Goal: Task Accomplishment & Management: Understand process/instructions

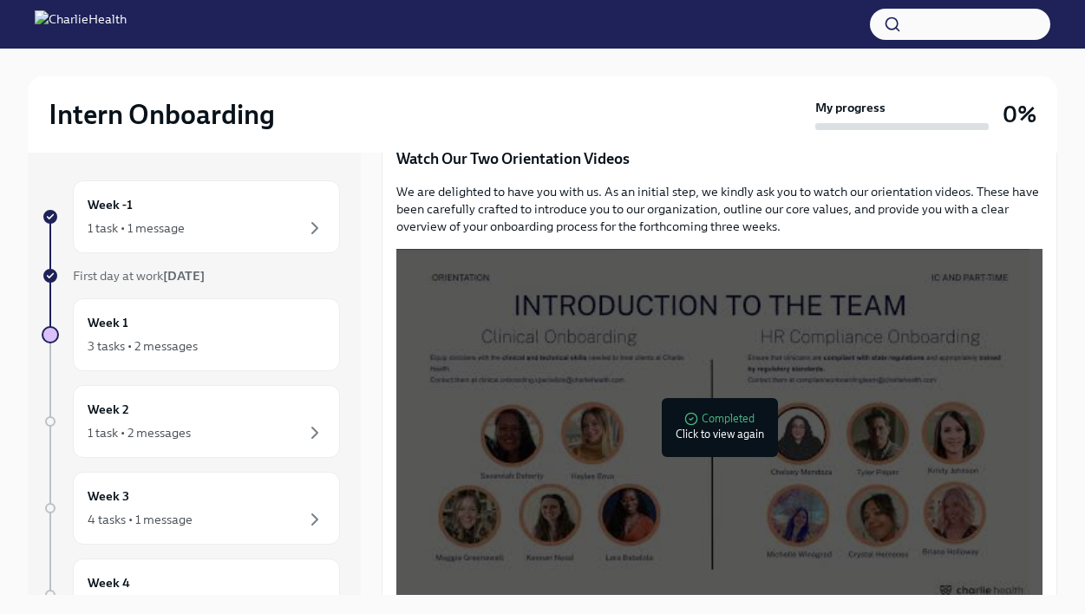
scroll to position [721, 0]
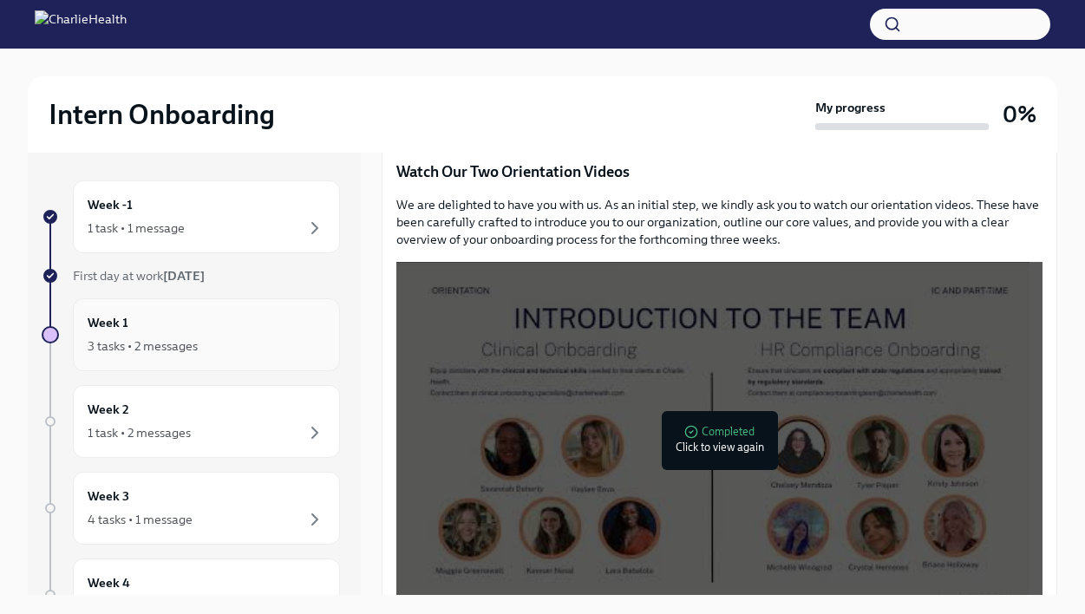
click at [214, 352] on div "3 tasks • 2 messages" at bounding box center [207, 346] width 238 height 21
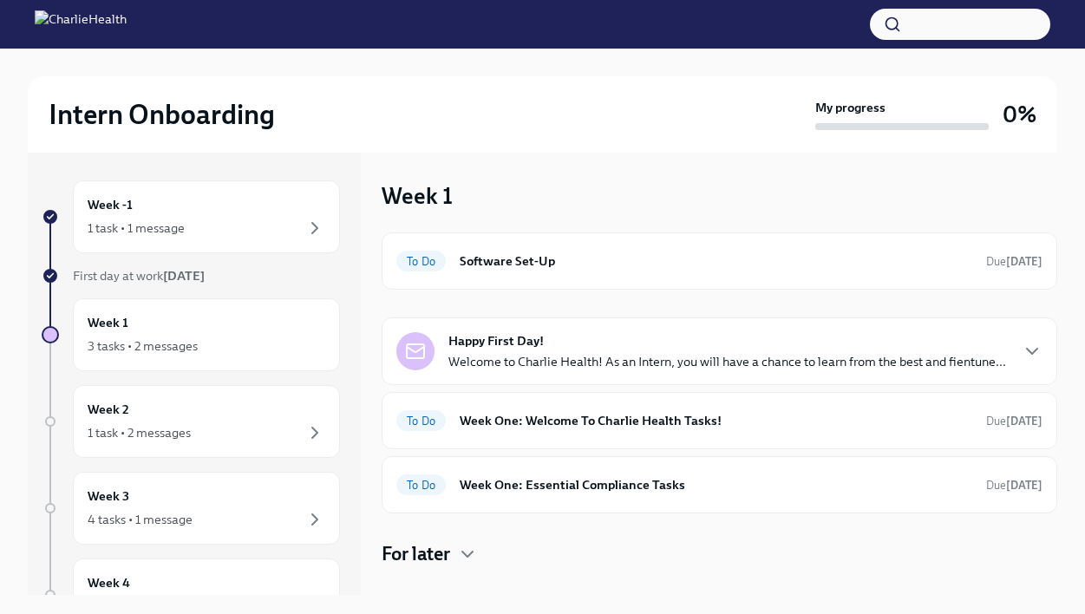
click at [875, 373] on div "Happy First Day! Welcome to Charlie Health! As an Intern, you will have a chanc…" at bounding box center [720, 351] width 676 height 68
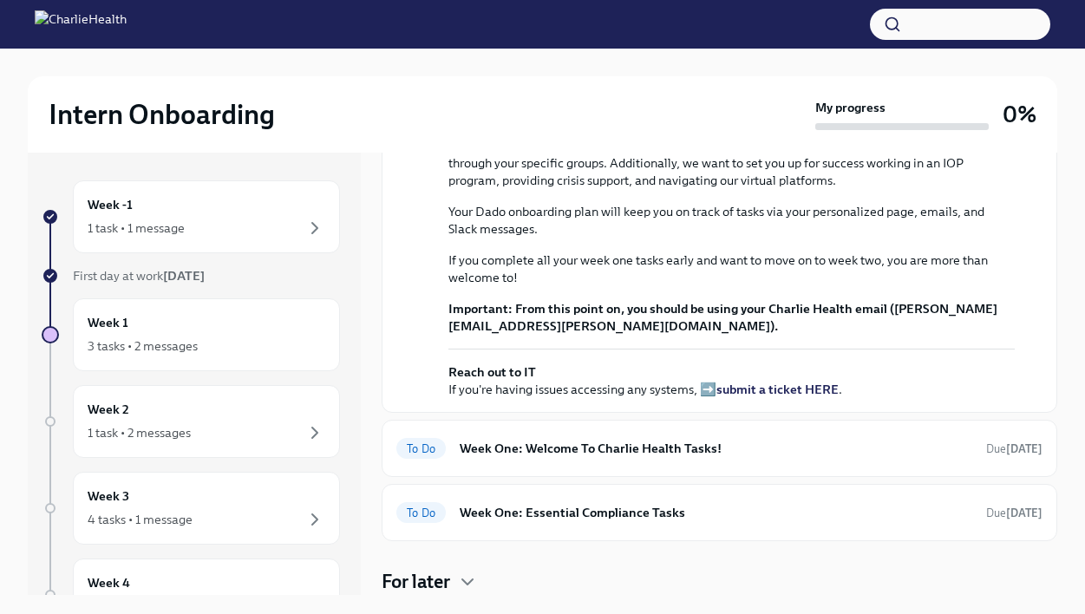
scroll to position [584, 0]
click at [854, 448] on h6 "Week One: Welcome To Charlie Health Tasks!" at bounding box center [716, 448] width 513 height 19
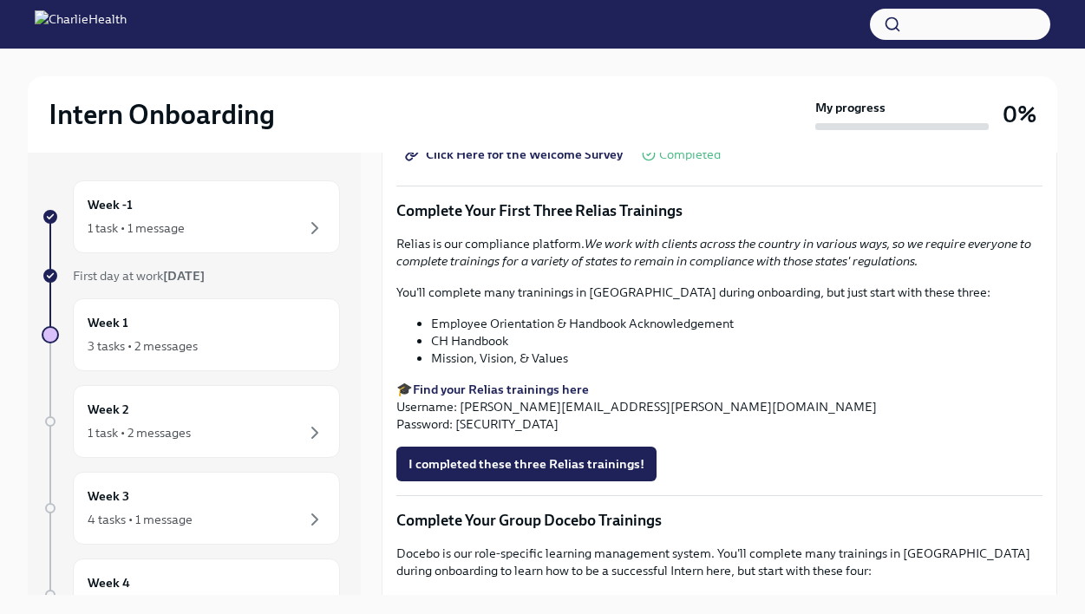
scroll to position [1827, 0]
